Goal: Transaction & Acquisition: Book appointment/travel/reservation

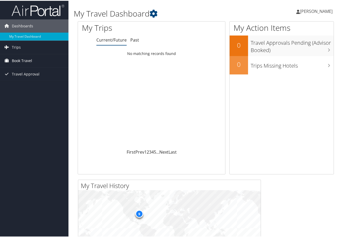
click at [16, 58] on span "Book Travel" at bounding box center [22, 59] width 20 height 13
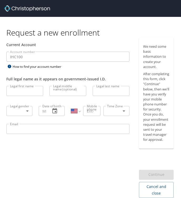
select select "US"
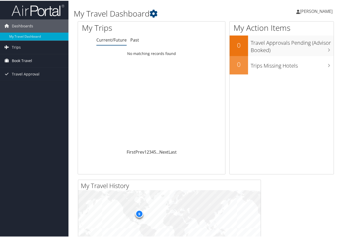
click at [24, 61] on span "Book Travel" at bounding box center [22, 59] width 20 height 13
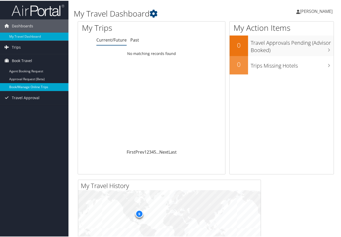
click at [21, 87] on link "Book/Manage Online Trips" at bounding box center [34, 86] width 69 height 8
click at [27, 85] on link "Book/Manage Online Trips" at bounding box center [34, 86] width 69 height 8
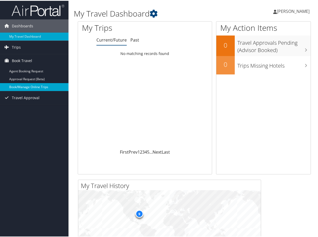
click at [24, 87] on link "Book/Manage Online Trips" at bounding box center [34, 86] width 69 height 8
